Goal: Task Accomplishment & Management: Use online tool/utility

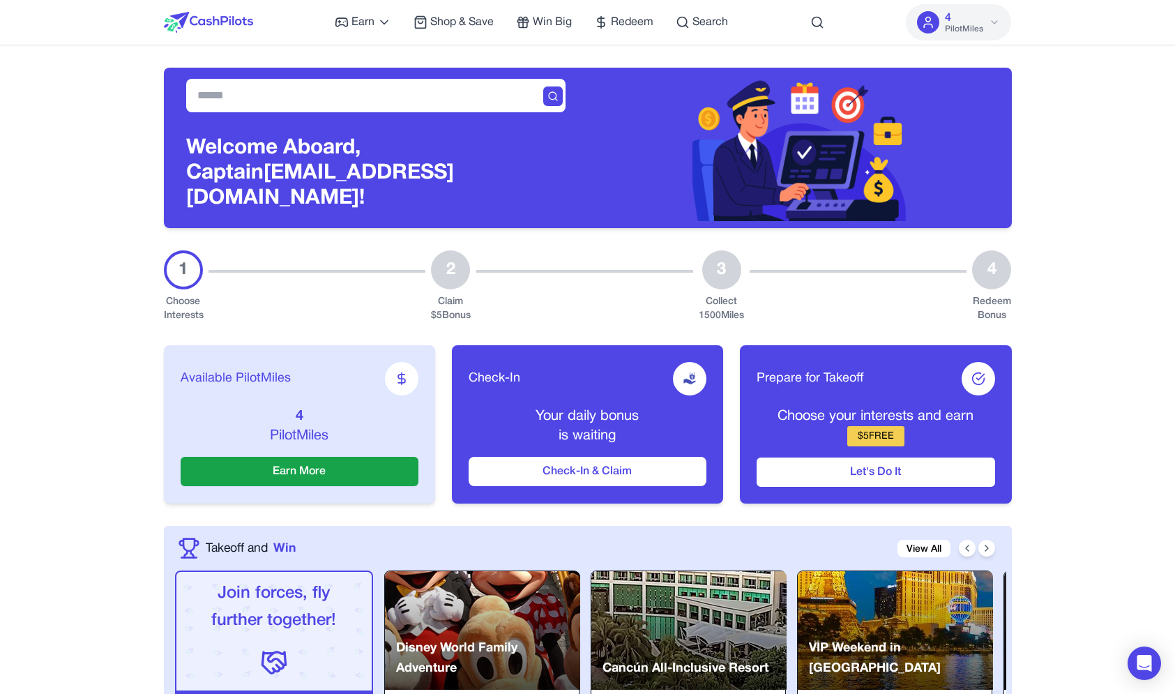
click at [960, 29] on span "PilotMiles" at bounding box center [964, 29] width 38 height 11
click at [959, 25] on span "PilotMiles" at bounding box center [964, 29] width 38 height 11
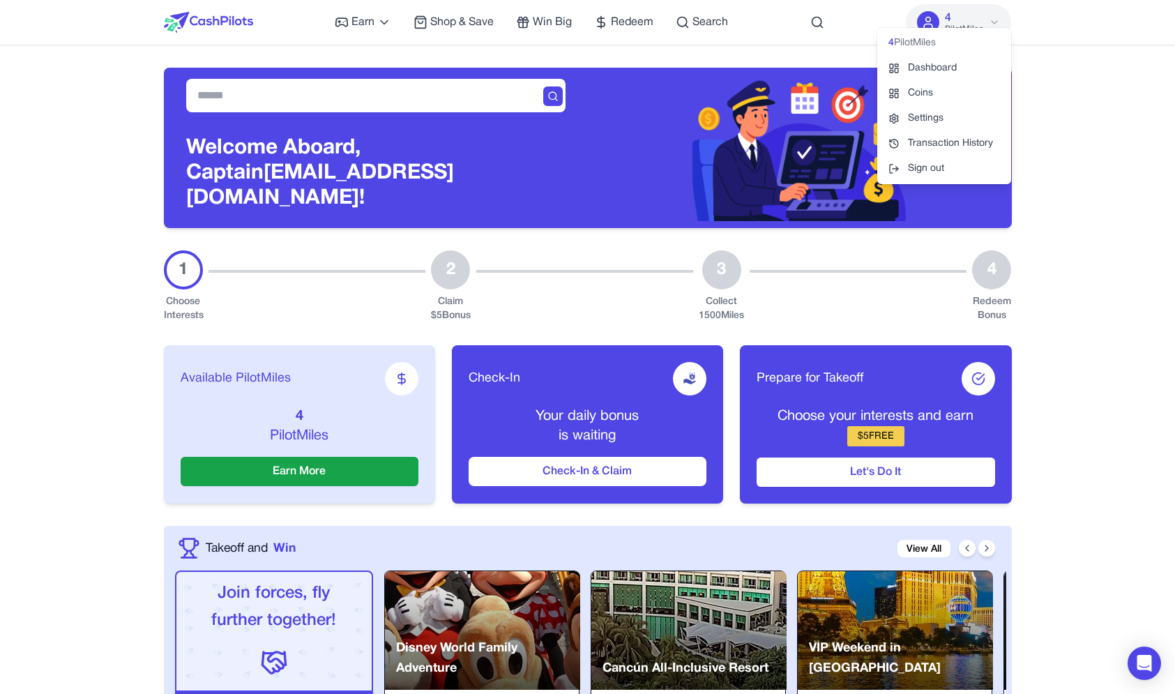
click at [928, 44] on span "PilotMiles" at bounding box center [915, 43] width 42 height 14
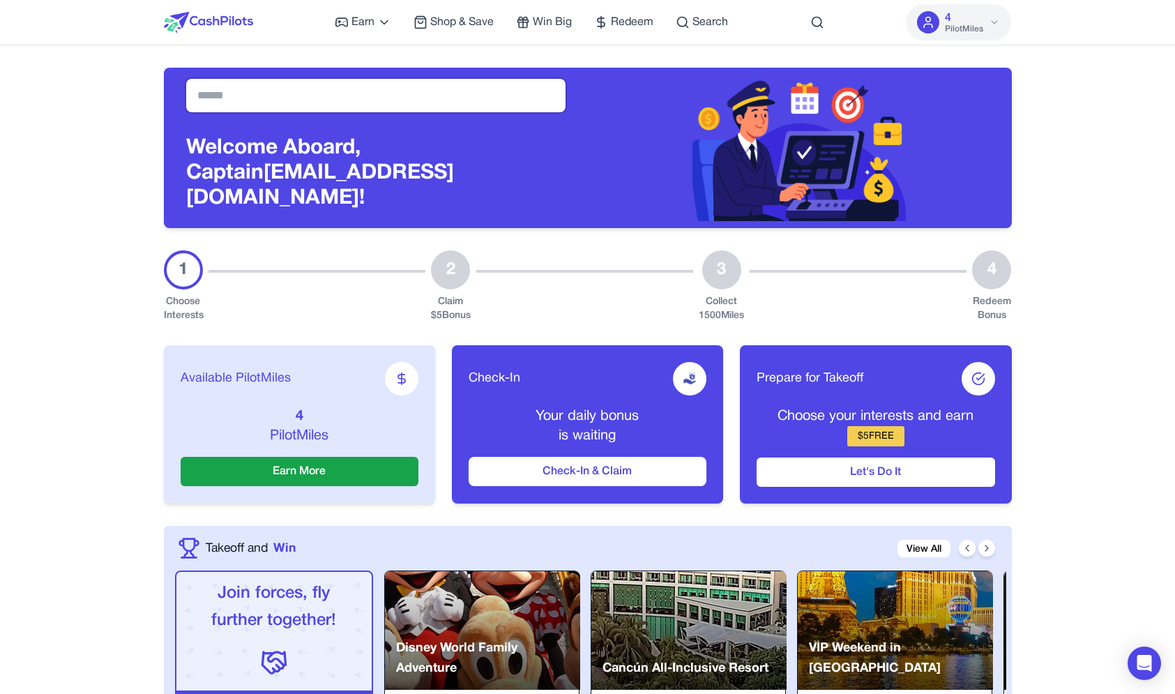
click at [425, 106] on input "text" at bounding box center [375, 95] width 379 height 33
type input "*"
click at [669, 462] on button "Check-In & Claim" at bounding box center [588, 471] width 238 height 29
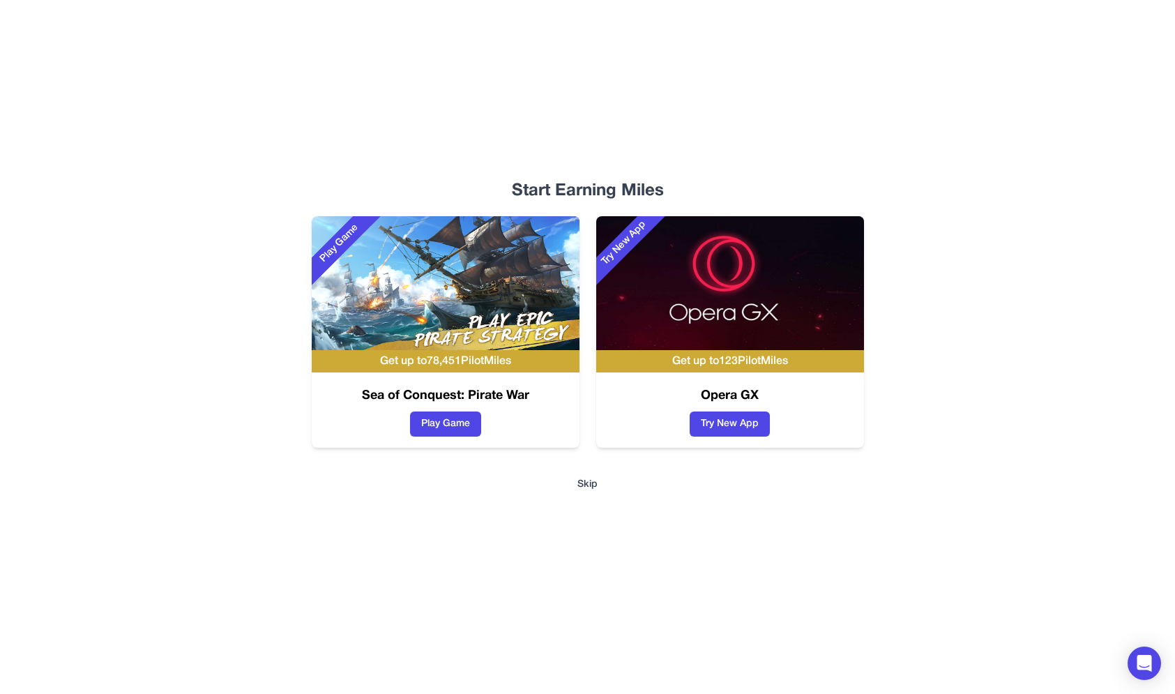
click at [585, 481] on button "Skip" at bounding box center [587, 485] width 20 height 14
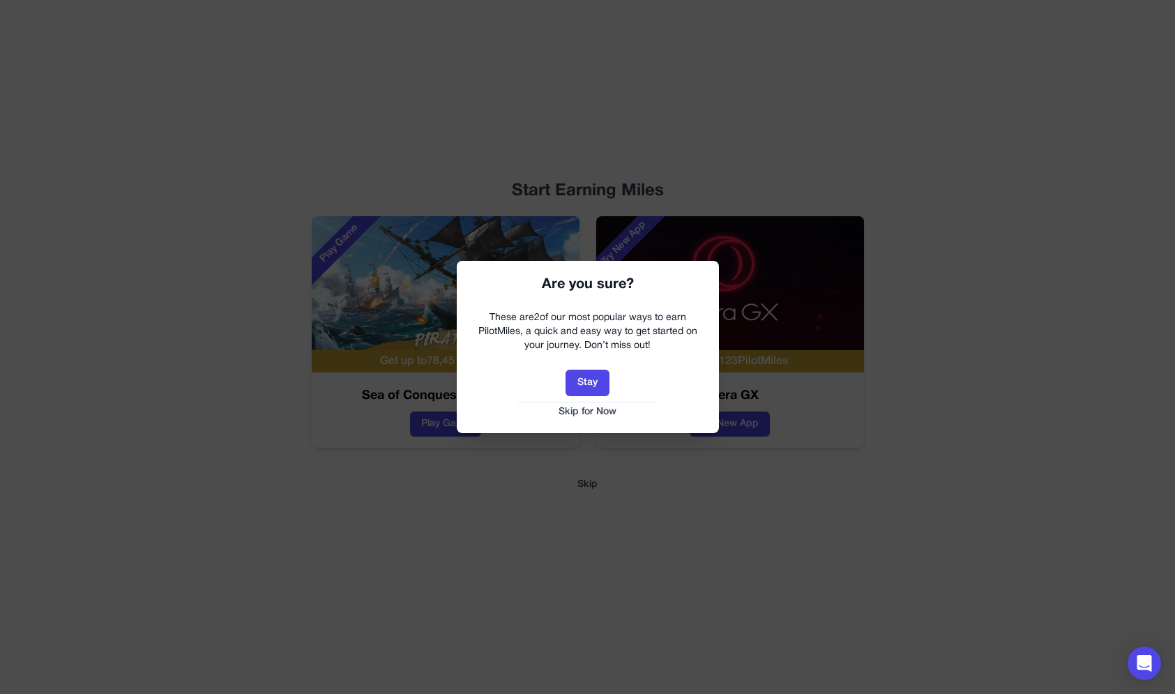
click at [605, 411] on button "Skip for Now" at bounding box center [588, 412] width 234 height 14
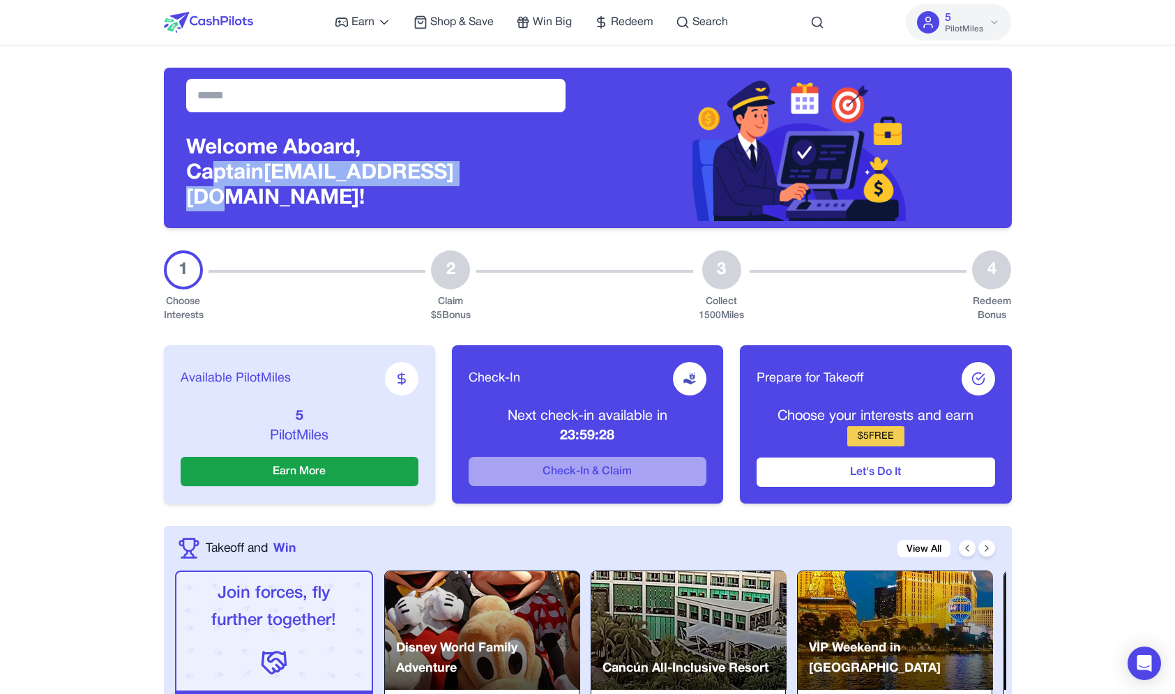
drag, startPoint x: 394, startPoint y: 188, endPoint x: 394, endPoint y: 167, distance: 20.9
click at [394, 167] on h3 "Welcome Aboard, Captain [PERSON_NAME][EMAIL_ADDRESS][DOMAIN_NAME]!" at bounding box center [375, 173] width 379 height 75
click at [425, 112] on input "text" at bounding box center [375, 95] width 379 height 33
click at [434, 62] on div "Welcome Aboard, Captain [PERSON_NAME][EMAIL_ADDRESS][DOMAIN_NAME]!" at bounding box center [588, 136] width 848 height 183
